Goal: Check status: Check status

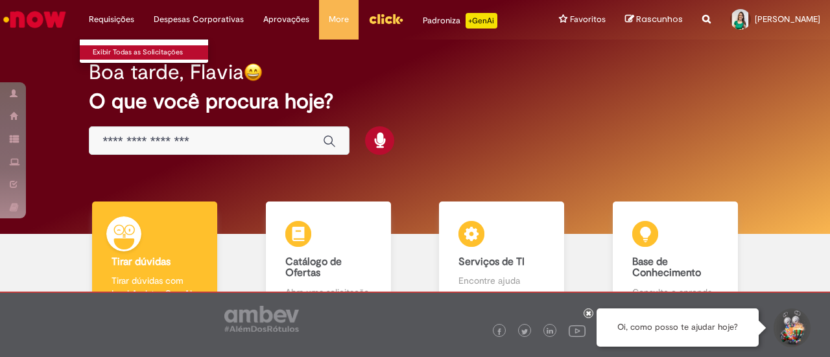
click at [122, 51] on link "Exibir Todas as Solicitações" at bounding box center [151, 52] width 143 height 14
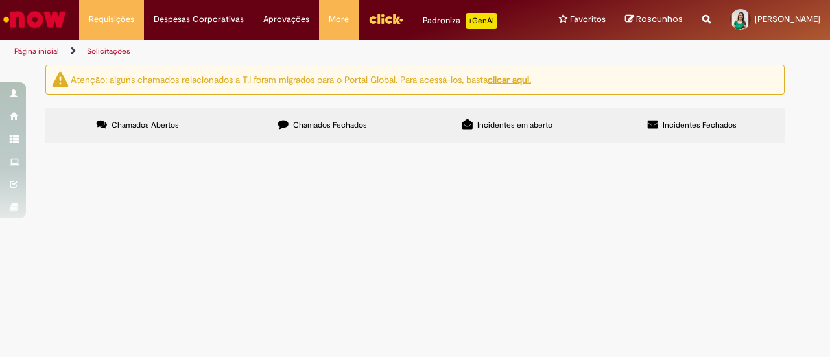
click at [336, 125] on span "Chamados Fechados" at bounding box center [330, 125] width 74 height 10
click at [0, 0] on span "Olá solicito o reembolso de julho de 2025 o chamado anterior foi cancelado por …" at bounding box center [0, 0] width 0 height 0
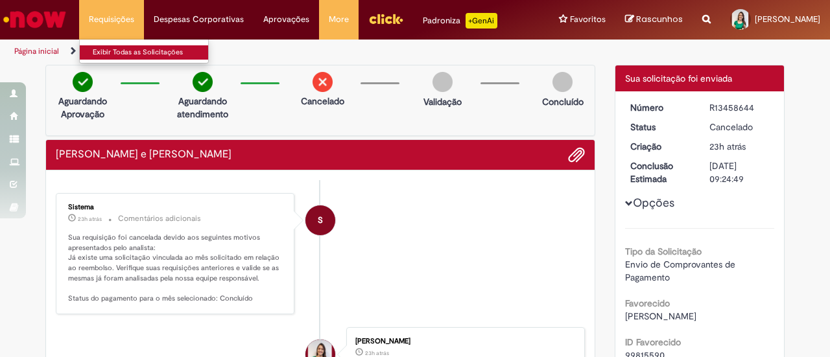
click at [136, 55] on link "Exibir Todas as Solicitações" at bounding box center [151, 52] width 143 height 14
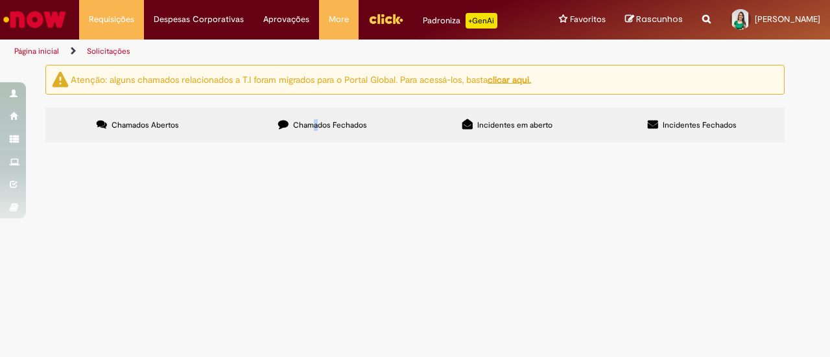
click at [315, 117] on label "Chamados Fechados" at bounding box center [322, 125] width 185 height 35
click at [332, 124] on span "Chamados Fechados" at bounding box center [330, 125] width 74 height 10
click at [342, 120] on span "Chamados Fechados" at bounding box center [330, 125] width 74 height 10
click at [0, 0] on span "Olá solicito o reembolso de julho de 2025 o chamado anterior foi cancelado por …" at bounding box center [0, 0] width 0 height 0
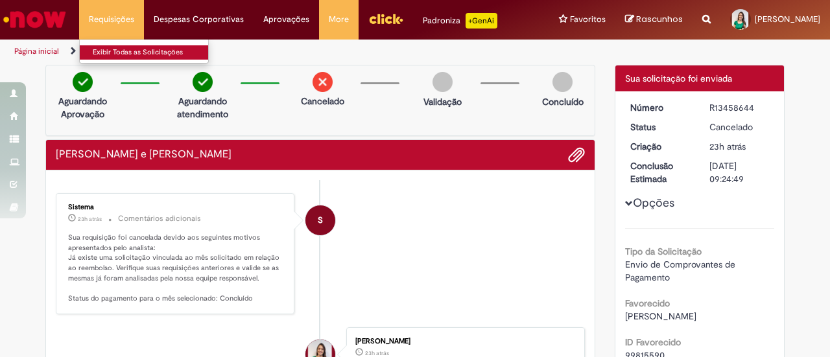
click at [126, 51] on link "Exibir Todas as Solicitações" at bounding box center [151, 52] width 143 height 14
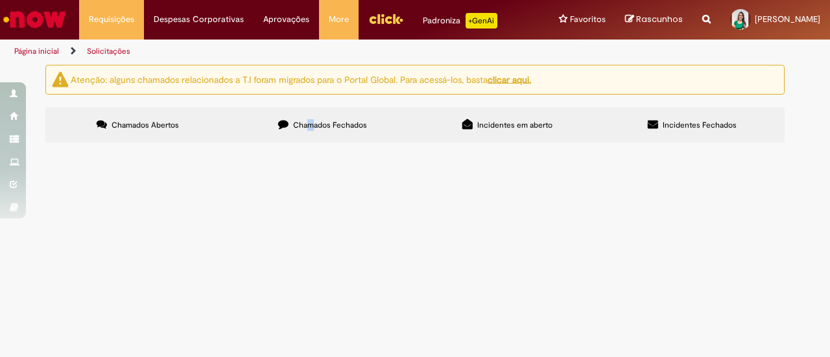
click at [311, 124] on span "Chamados Fechados" at bounding box center [330, 125] width 74 height 10
click at [345, 122] on span "Chamados Fechados" at bounding box center [330, 125] width 74 height 10
click at [0, 0] on span "Olá solicito o reembolso de julho de 2025 o chamado anterior foi cancelado por …" at bounding box center [0, 0] width 0 height 0
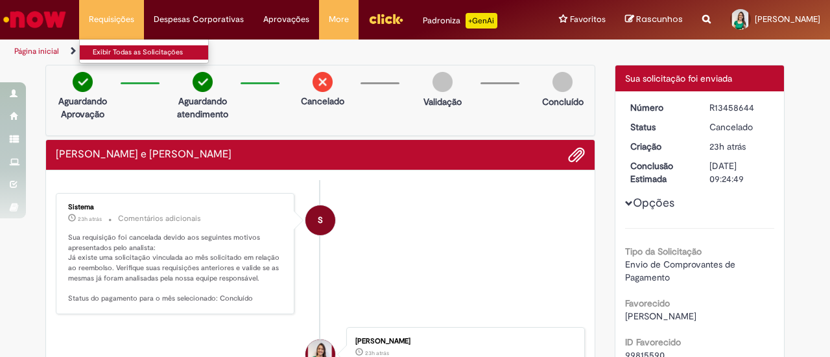
click at [121, 47] on link "Exibir Todas as Solicitações" at bounding box center [151, 52] width 143 height 14
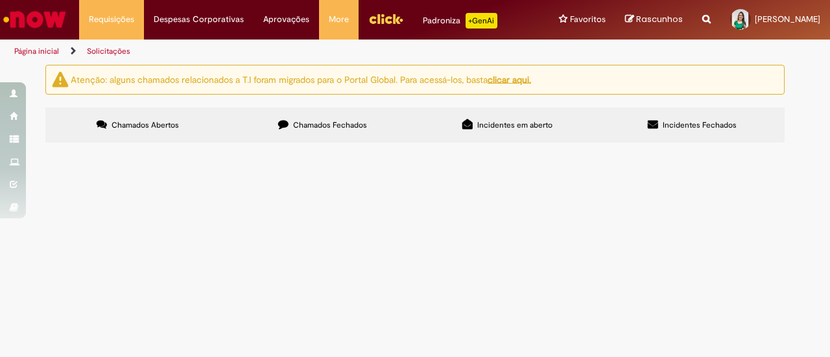
click at [344, 126] on span "Chamados Fechados" at bounding box center [330, 125] width 74 height 10
click at [0, 0] on span "Bom dia. Solicito o reembolso de babá do período 07/2025. Obrigada." at bounding box center [0, 0] width 0 height 0
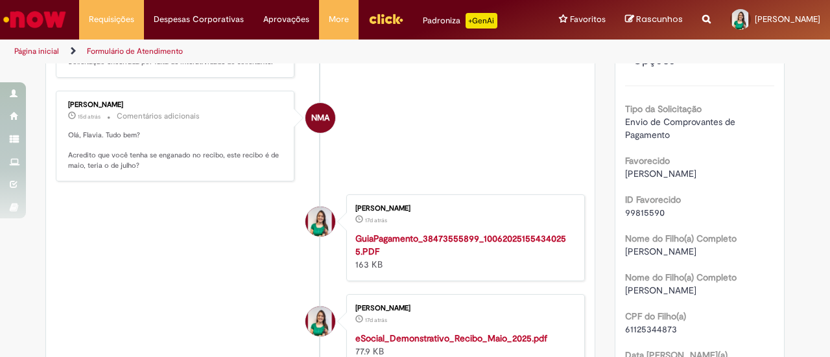
scroll to position [268, 0]
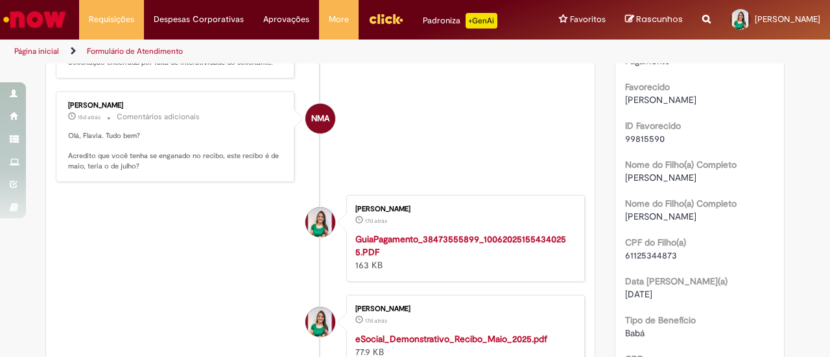
drag, startPoint x: 144, startPoint y: 103, endPoint x: 56, endPoint y: 97, distance: 88.4
click at [60, 97] on div "[PERSON_NAME] 15d atrás 15 dias atrás Comentários adicionais [GEOGRAPHIC_DATA],…" at bounding box center [175, 136] width 231 height 83
copy div "[PERSON_NAME]"
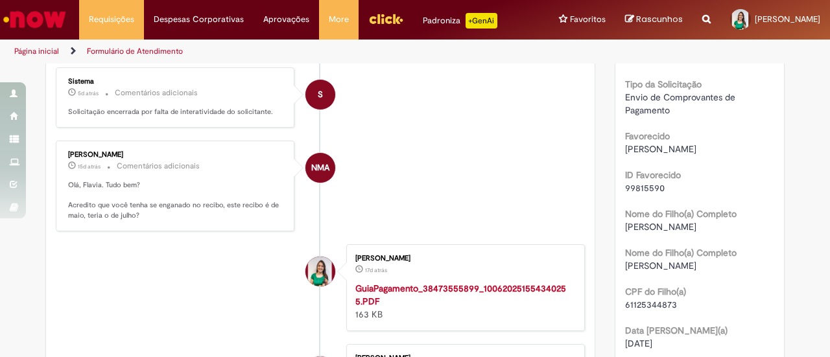
scroll to position [0, 0]
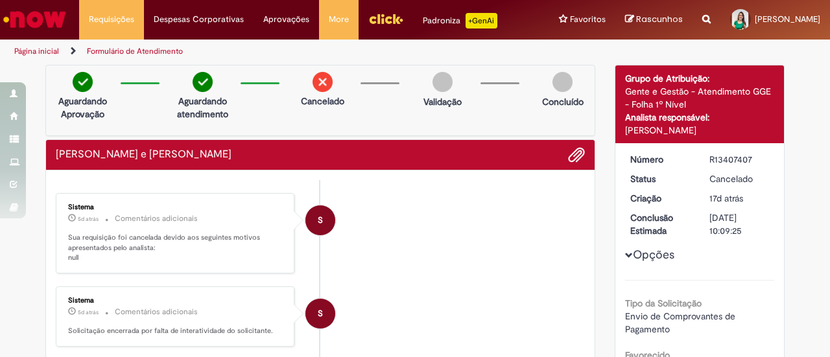
click at [440, 239] on li "S Sistema 5d atrás 5 dias atrás Comentários adicionais Sua requisição foi cance…" at bounding box center [320, 233] width 529 height 80
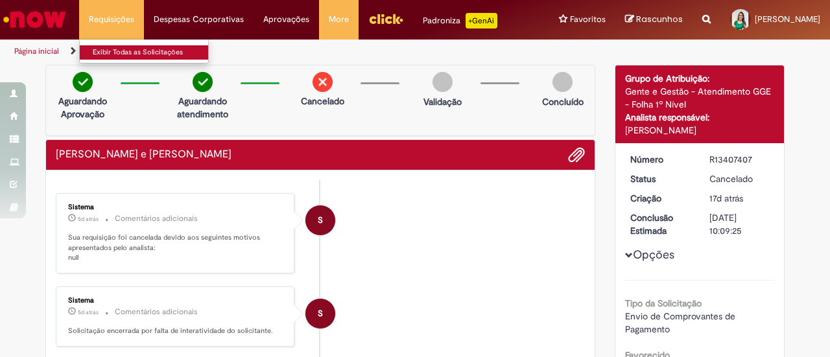
click at [117, 50] on link "Exibir Todas as Solicitações" at bounding box center [151, 52] width 143 height 14
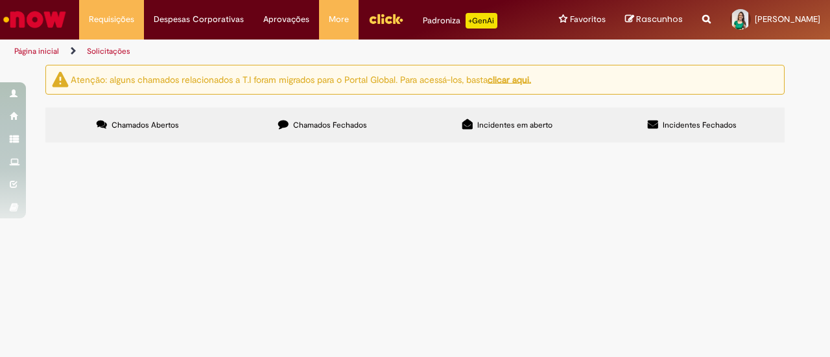
click at [344, 128] on span "Chamados Fechados" at bounding box center [330, 125] width 74 height 10
click at [0, 0] on span "R13325420" at bounding box center [0, 0] width 0 height 0
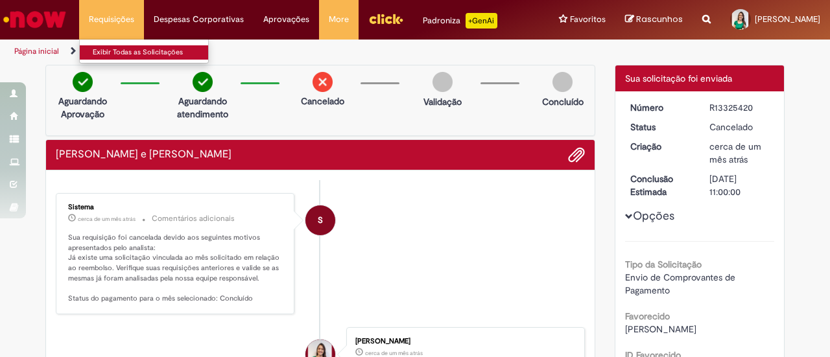
click at [137, 50] on link "Exibir Todas as Solicitações" at bounding box center [151, 52] width 143 height 14
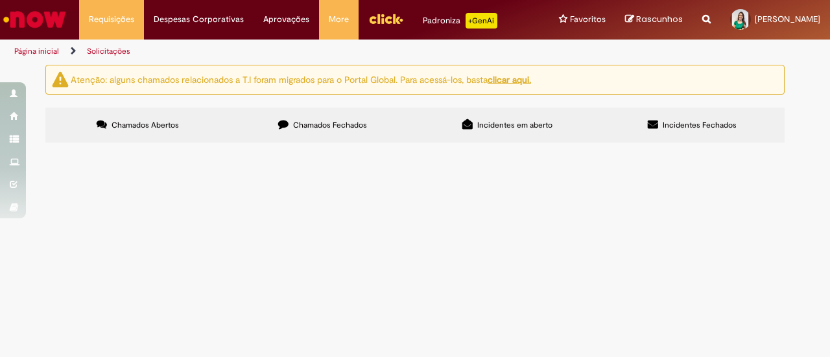
click at [331, 126] on span "Chamados Fechados" at bounding box center [330, 125] width 74 height 10
click at [0, 0] on span "Bom dia. Solicito o reembolso de babá do período 07/2025. Obrigada." at bounding box center [0, 0] width 0 height 0
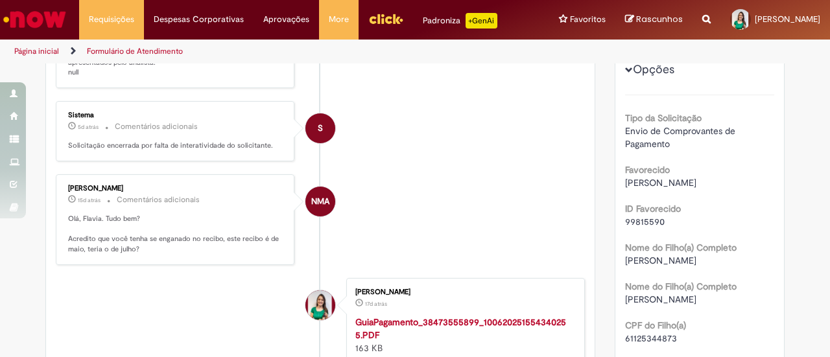
scroll to position [74, 0]
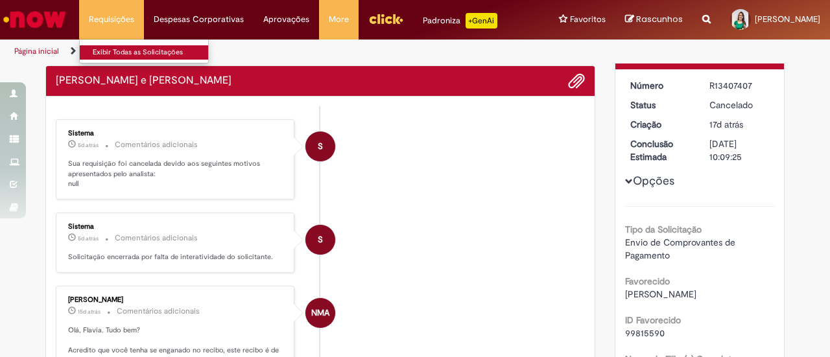
click at [124, 54] on link "Exibir Todas as Solicitações" at bounding box center [151, 52] width 143 height 14
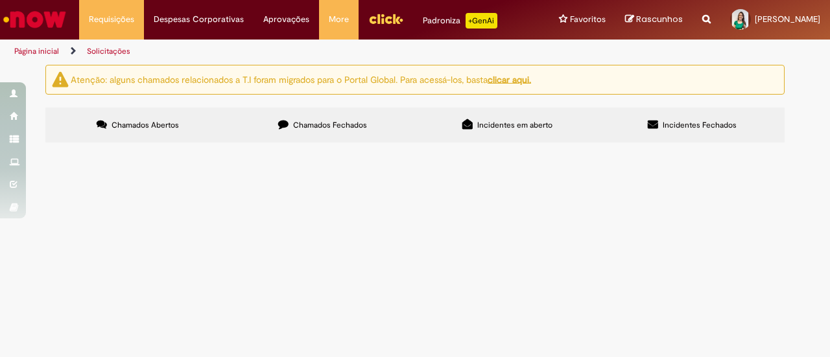
click at [338, 125] on span "Chamados Fechados" at bounding box center [330, 125] width 74 height 10
click at [0, 0] on span "Olá solicito o reembolso de julho de 2025 o chamado anterior foi cancelado por …" at bounding box center [0, 0] width 0 height 0
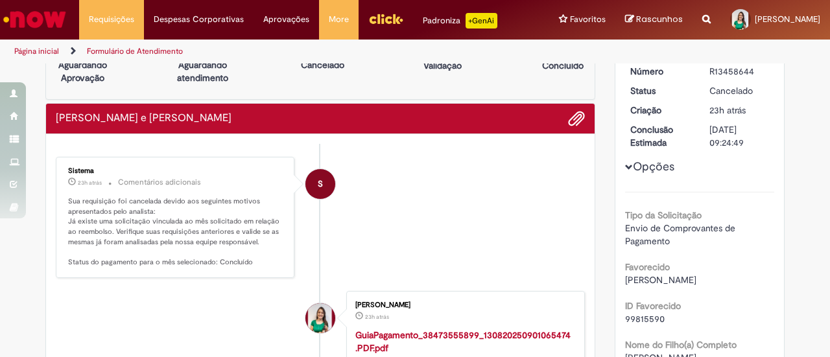
scroll to position [65, 0]
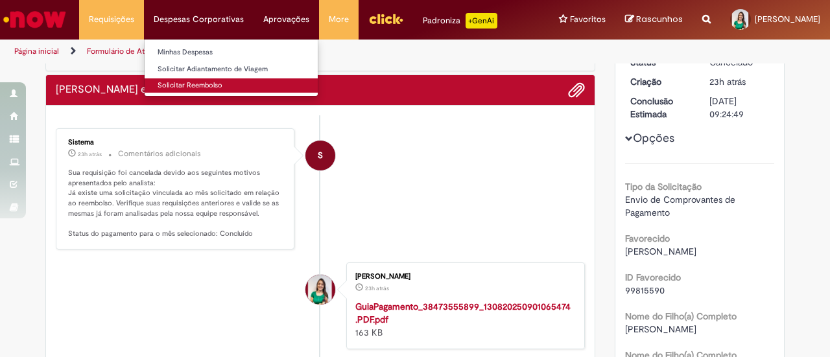
click at [193, 84] on link "Solicitar Reembolso" at bounding box center [231, 85] width 173 height 14
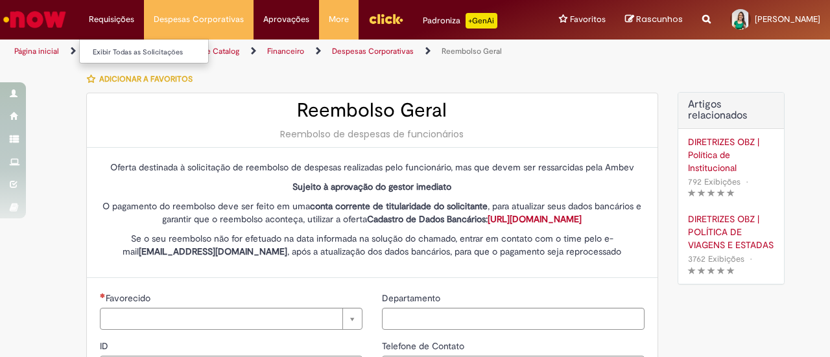
type input "********"
type input "**********"
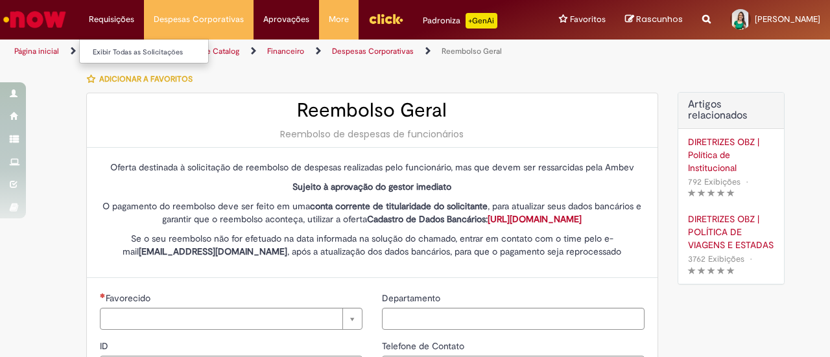
type input "****"
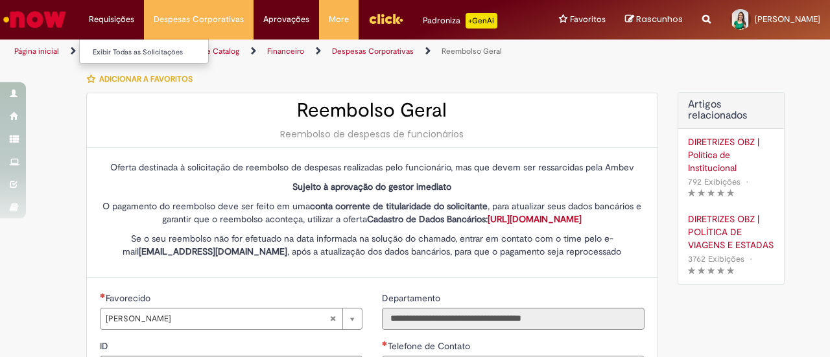
type input "**********"
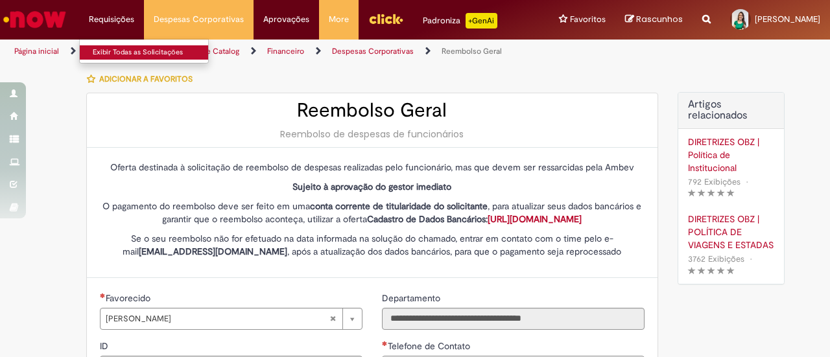
type input "**********"
click at [109, 54] on link "Exibir Todas as Solicitações" at bounding box center [151, 52] width 143 height 14
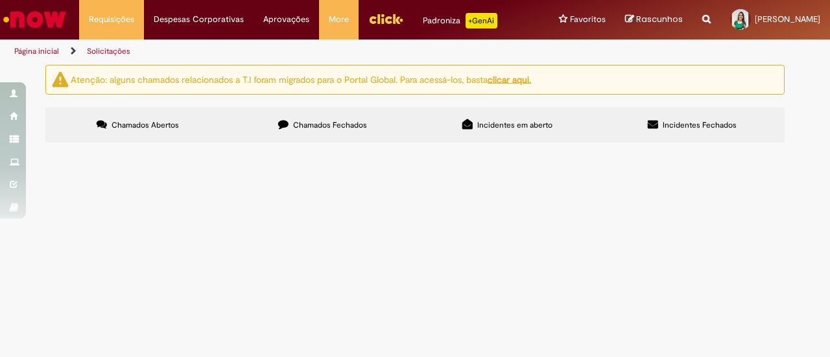
click at [351, 125] on span "Chamados Fechados" at bounding box center [330, 125] width 74 height 10
click at [0, 0] on span "Boa tarde. Solicito reembolso referente ao período de Junho de 2025. Obrigada." at bounding box center [0, 0] width 0 height 0
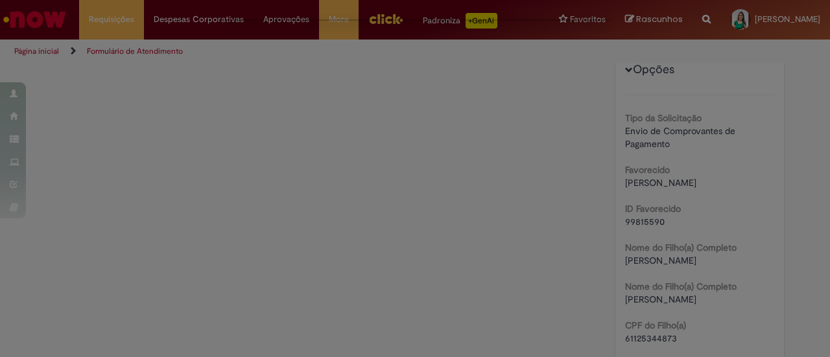
click at [154, 202] on div "Feedback" at bounding box center [415, 178] width 830 height 357
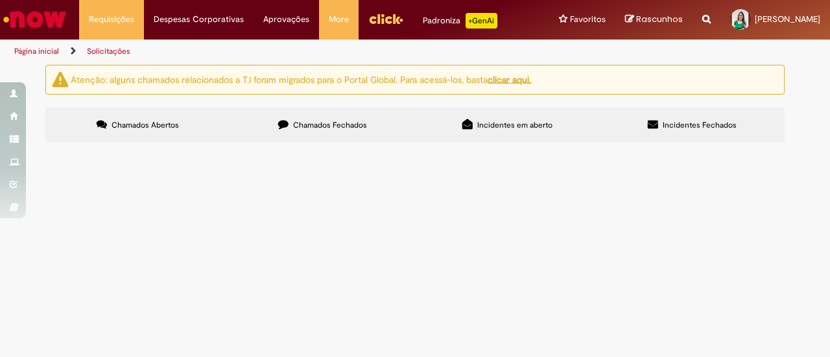
click at [161, 123] on span "Chamados Abertos" at bounding box center [145, 125] width 67 height 10
click at [331, 121] on span "Chamados Fechados" at bounding box center [330, 125] width 74 height 10
click at [0, 0] on span "Boa tarde. Solicito reembolso referente ao período de Junho de 2025. Obrigada." at bounding box center [0, 0] width 0 height 0
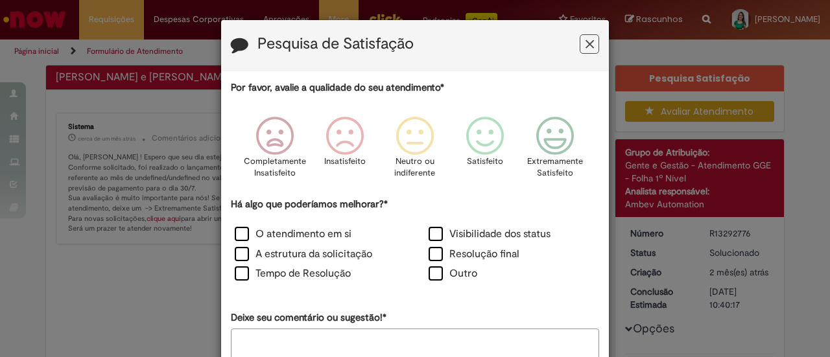
click at [586, 46] on icon "Feedback" at bounding box center [590, 45] width 8 height 14
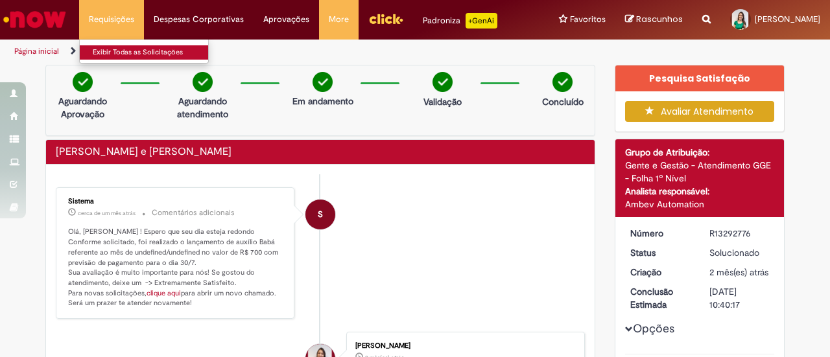
click at [122, 52] on link "Exibir Todas as Solicitações" at bounding box center [151, 52] width 143 height 14
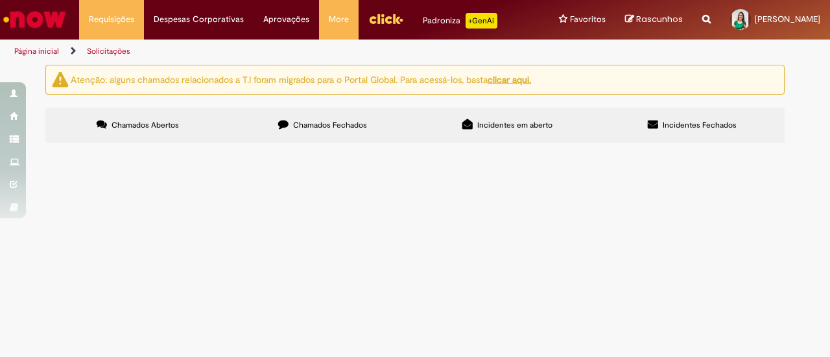
click at [326, 121] on span "Chamados Fechados" at bounding box center [330, 125] width 74 height 10
click at [0, 0] on span "Boa tarde. Solicito reembolso referente ao período de Maio de 2025. Obrigada." at bounding box center [0, 0] width 0 height 0
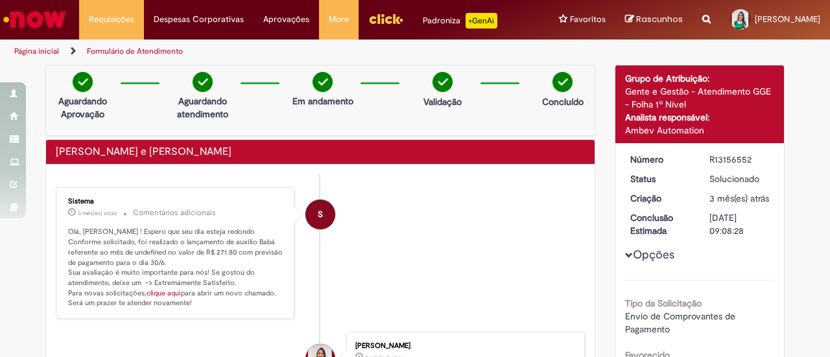
drag, startPoint x: 748, startPoint y: 158, endPoint x: 670, endPoint y: 158, distance: 77.2
click at [670, 153] on dl "Número R13156552 Status Solucionado Criação 3 mês(es) atrás 3 meses atrás Concl…" at bounding box center [701, 153] width 160 height 0
copy dl "Número R13156552"
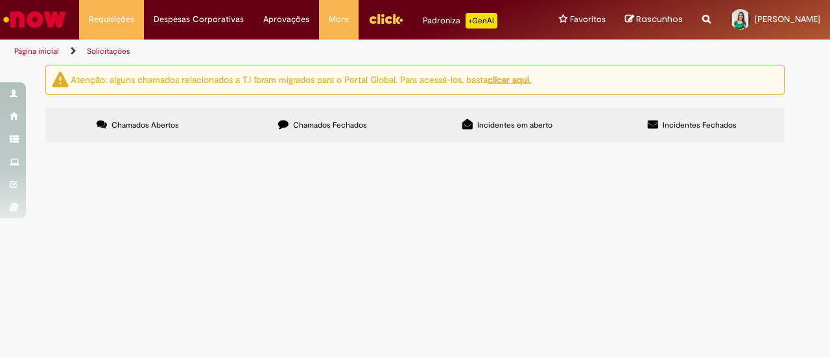
click at [309, 120] on span "Chamados Fechados" at bounding box center [330, 125] width 74 height 10
click at [0, 0] on span "Boa tarde. Solicito reembolso referente ao período de Maio de 2025. Obrigada." at bounding box center [0, 0] width 0 height 0
click at [0, 0] on span "R13156552" at bounding box center [0, 0] width 0 height 0
click at [350, 123] on span "Chamados Fechados" at bounding box center [330, 125] width 74 height 10
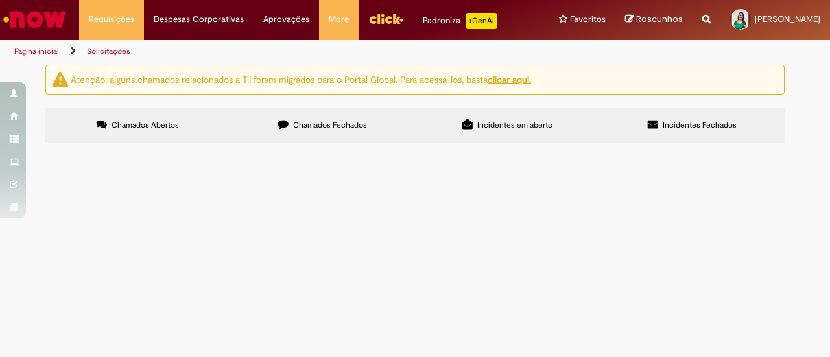
scroll to position [195, 0]
drag, startPoint x: 103, startPoint y: 231, endPoint x: 56, endPoint y: 232, distance: 46.7
click at [0, 0] on td "R13325420" at bounding box center [0, 0] width 0 height 0
copy span "R13325420"
click at [0, 0] on span "R13322244" at bounding box center [0, 0] width 0 height 0
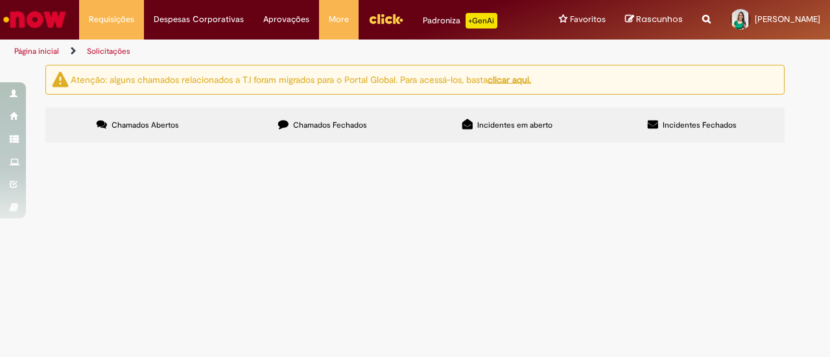
drag, startPoint x: 99, startPoint y: 196, endPoint x: 47, endPoint y: 198, distance: 51.9
click at [0, 0] on section "Itens solicitados Exportar como PDF Exportar como Excel Exportar como CSV Itens…" at bounding box center [0, 0] width 0 height 0
click at [0, 0] on td "R13322244" at bounding box center [0, 0] width 0 height 0
drag, startPoint x: 102, startPoint y: 198, endPoint x: 55, endPoint y: 198, distance: 47.3
click at [0, 0] on tbody "R13458644 [PERSON_NAME] e Babá Olá solicito o reembolso de julho de 2025 o cham…" at bounding box center [0, 0] width 0 height 0
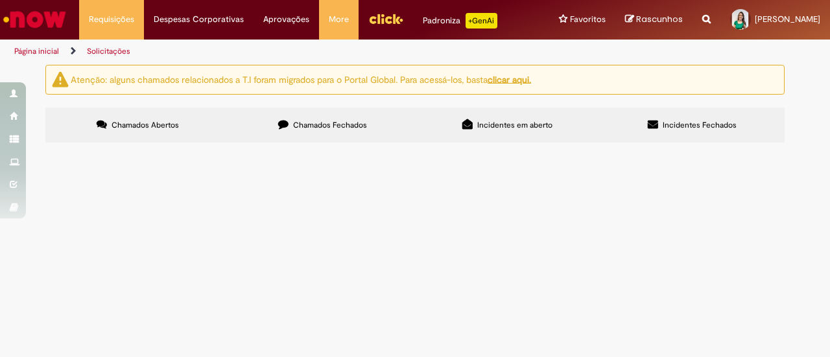
copy span "R13322244"
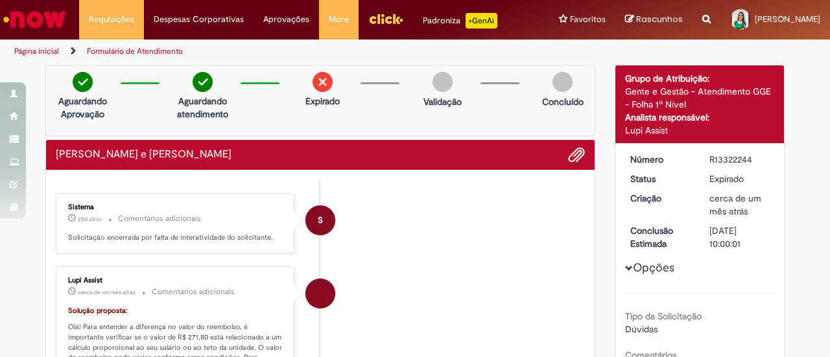
drag, startPoint x: 756, startPoint y: 163, endPoint x: 692, endPoint y: 161, distance: 63.6
click at [692, 153] on dl "Número R13322244 Status Expirado Criação cerca de um mês atrás cerca de um mês …" at bounding box center [701, 153] width 160 height 0
copy dl "Número R13322244"
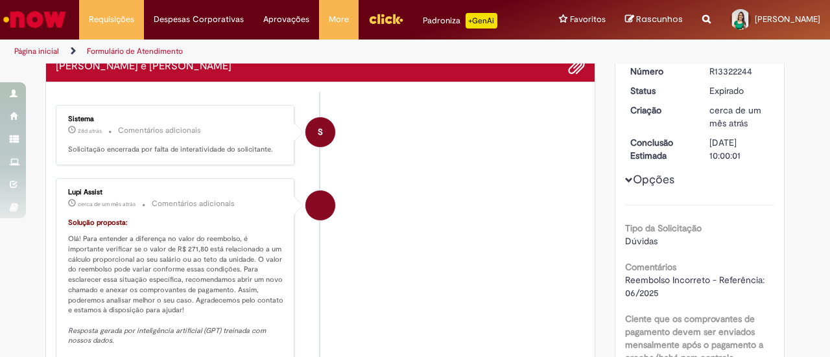
scroll to position [130, 0]
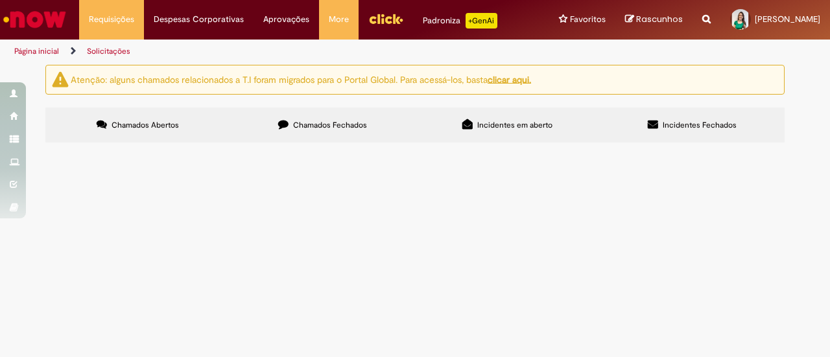
click at [342, 124] on span "Chamados Fechados" at bounding box center [330, 125] width 74 height 10
click at [0, 0] on span "Bom dia. Solicito o reembolso de babá do período 07/2025. Obrigada." at bounding box center [0, 0] width 0 height 0
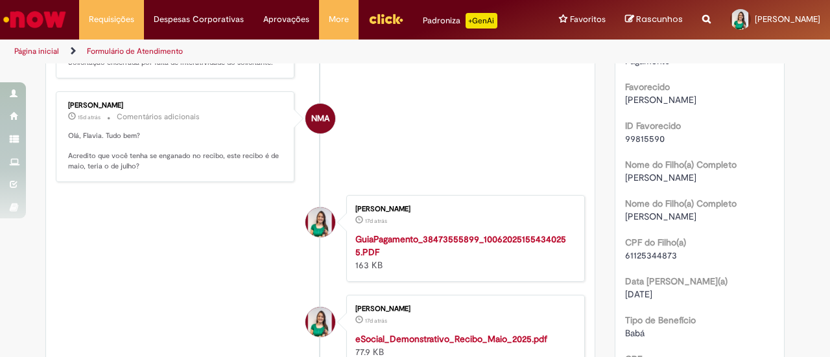
scroll to position [9, 0]
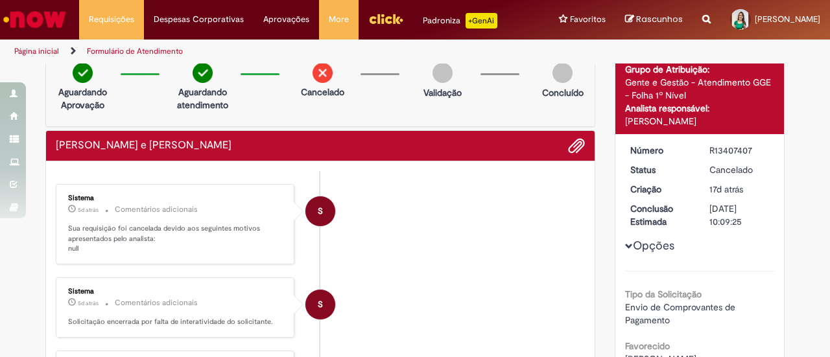
drag, startPoint x: 748, startPoint y: 150, endPoint x: 698, endPoint y: 150, distance: 49.9
click at [700, 150] on dd "R13407407" at bounding box center [740, 150] width 80 height 13
copy div "R13407407"
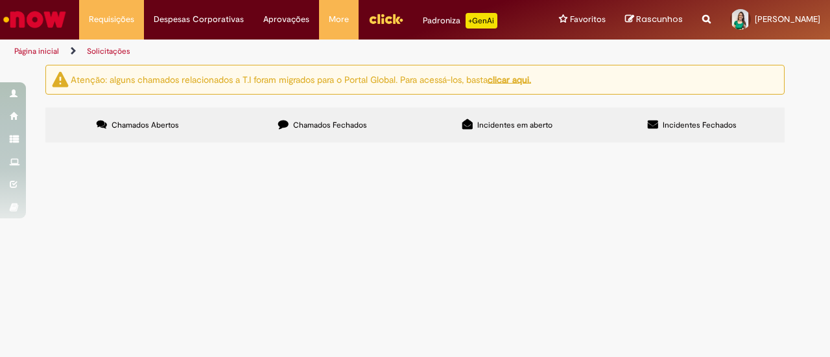
click at [332, 123] on span "Chamados Fechados" at bounding box center [330, 125] width 74 height 10
drag, startPoint x: 101, startPoint y: 234, endPoint x: 51, endPoint y: 232, distance: 50.0
click at [0, 0] on section "Itens solicitados Exportar como PDF Exportar como Excel Exportar como CSV Itens…" at bounding box center [0, 0] width 0 height 0
copy table "Número Oferta Descrição Fase Status Pesquisa Satisfação Encerrado R13458644"
drag, startPoint x: 345, startPoint y: 181, endPoint x: 54, endPoint y: 244, distance: 297.4
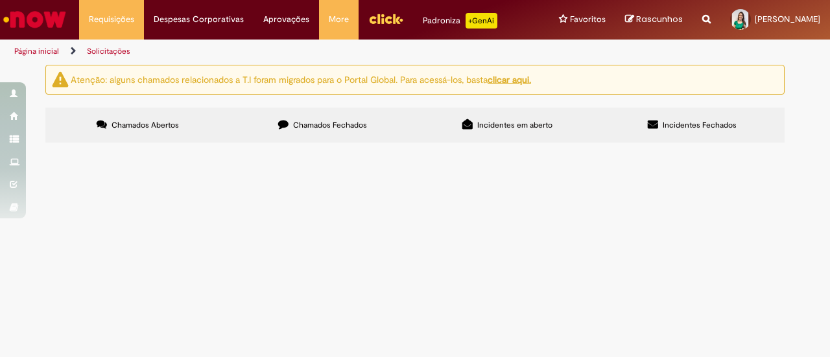
click at [0, 0] on button at bounding box center [0, 0] width 0 height 0
click at [172, 123] on span "Chamados Abertos" at bounding box center [145, 125] width 67 height 10
click at [0, 0] on button at bounding box center [0, 0] width 0 height 0
click at [368, 124] on label "Chamados Fechados" at bounding box center [322, 125] width 185 height 35
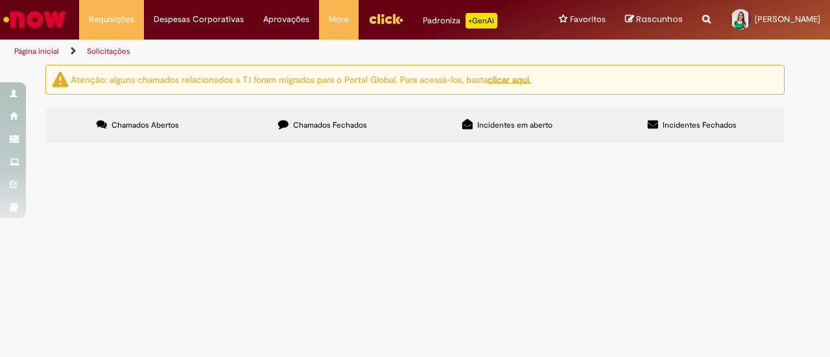
click at [0, 0] on button at bounding box center [0, 0] width 0 height 0
drag, startPoint x: 102, startPoint y: 240, endPoint x: 55, endPoint y: 238, distance: 46.7
click at [0, 0] on td "R13458644" at bounding box center [0, 0] width 0 height 0
copy span "R13458644"
click at [0, 0] on td "Olá solicito o reembolso de julho de 2025 o chamado anterior foi cancelado por …" at bounding box center [0, 0] width 0 height 0
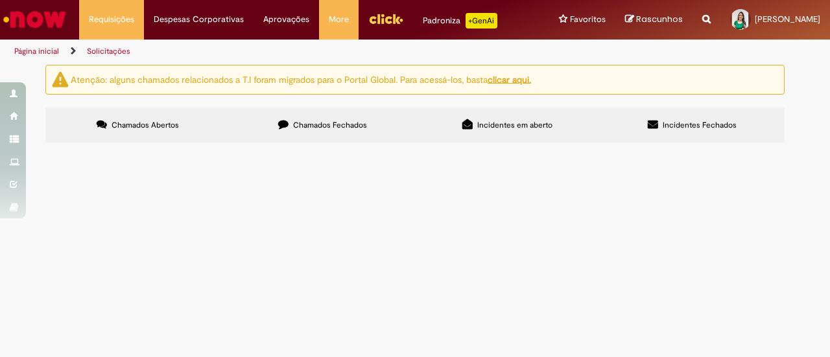
click at [0, 0] on span "Olá solicito o reembolso de julho de 2025 o chamado anterior foi cancelado por …" at bounding box center [0, 0] width 0 height 0
click at [0, 0] on td "R13458644" at bounding box center [0, 0] width 0 height 0
